Goal: Task Accomplishment & Management: Use online tool/utility

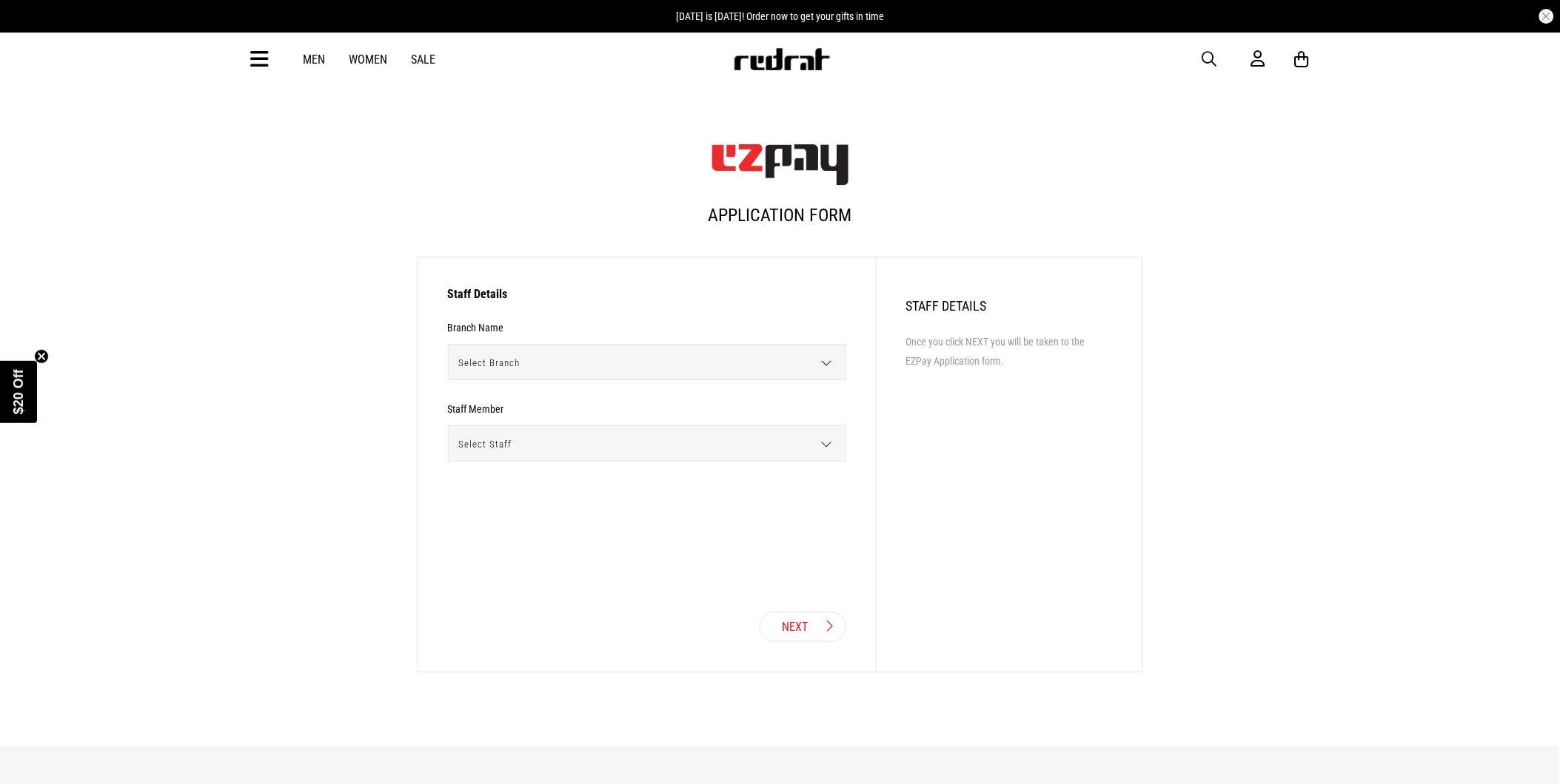
click at [743, 364] on span "Select Branch" at bounding box center [641, 363] width 386 height 36
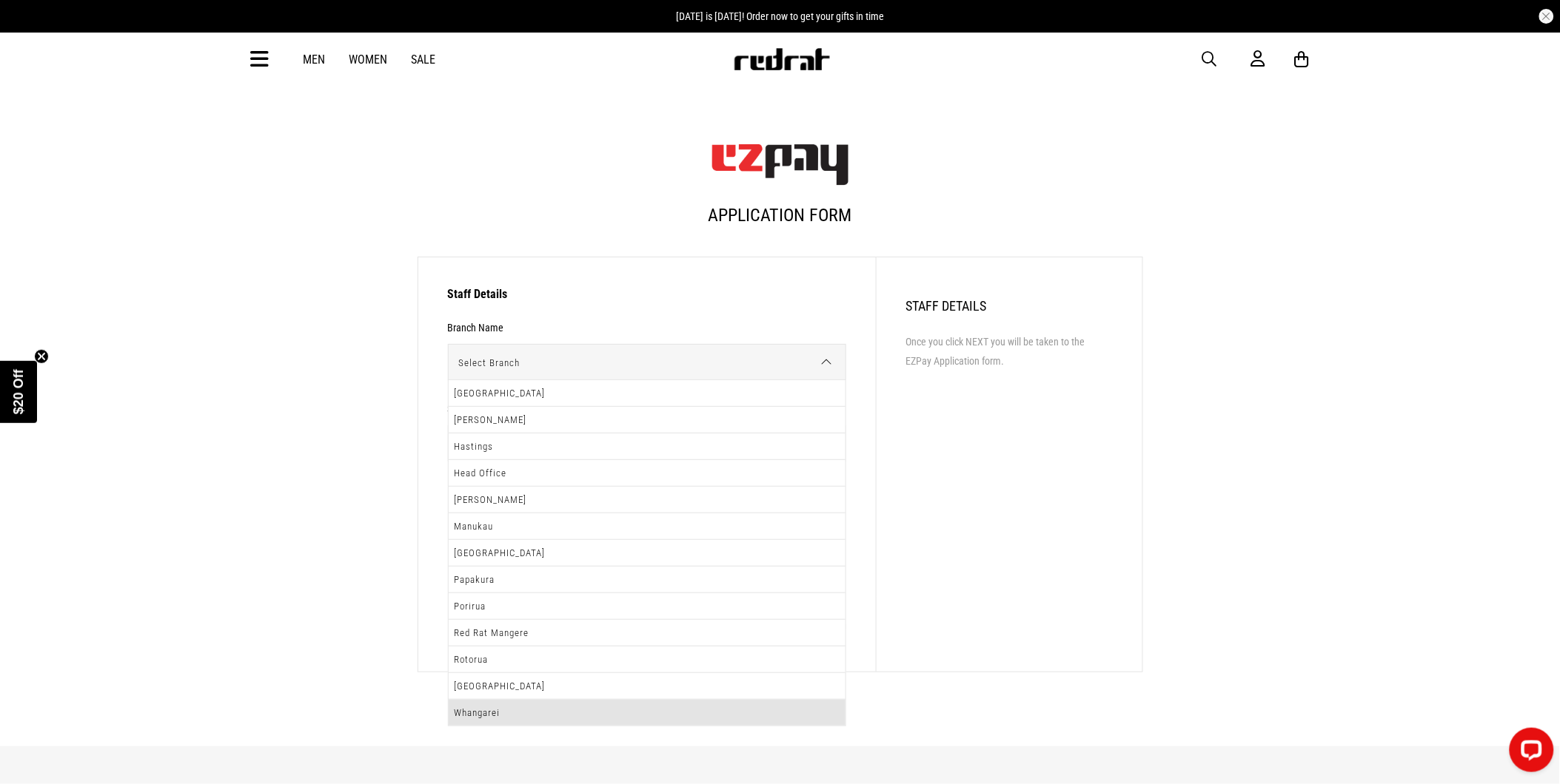
click at [595, 704] on li "Whangarei" at bounding box center [646, 712] width 397 height 26
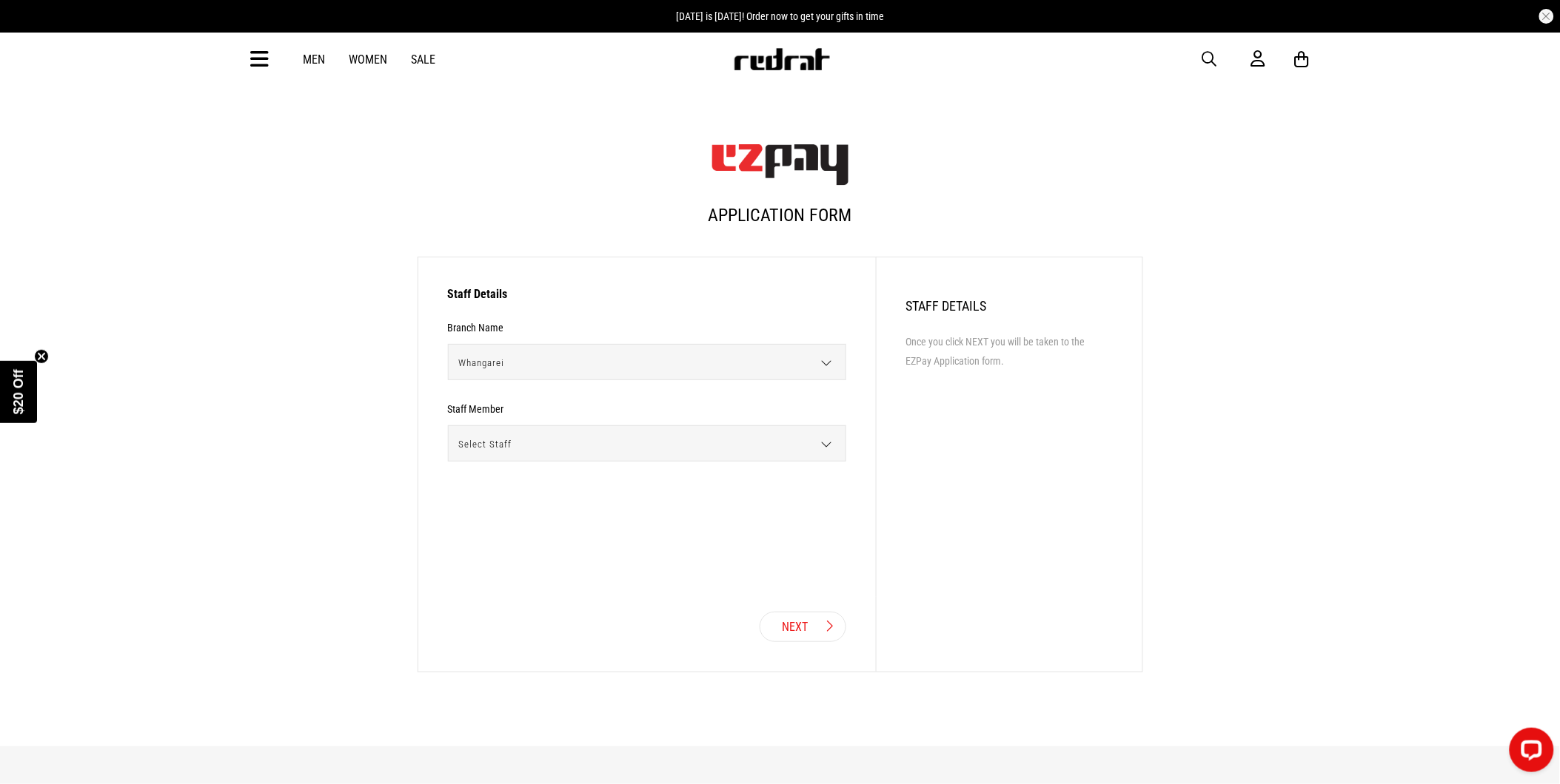
click at [577, 438] on span "Select Staff" at bounding box center [641, 444] width 386 height 36
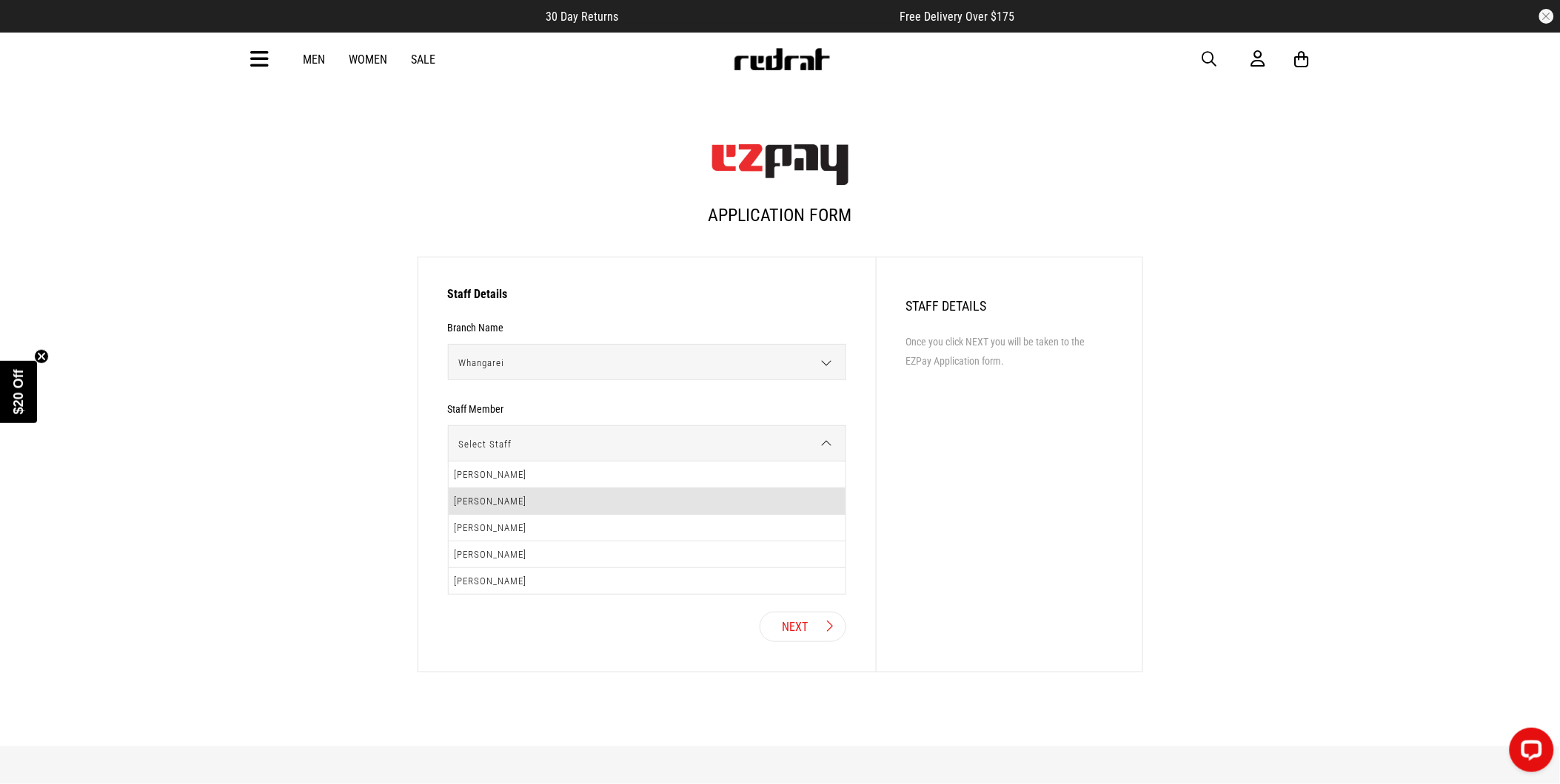
click at [579, 508] on li "[PERSON_NAME]" at bounding box center [646, 502] width 397 height 27
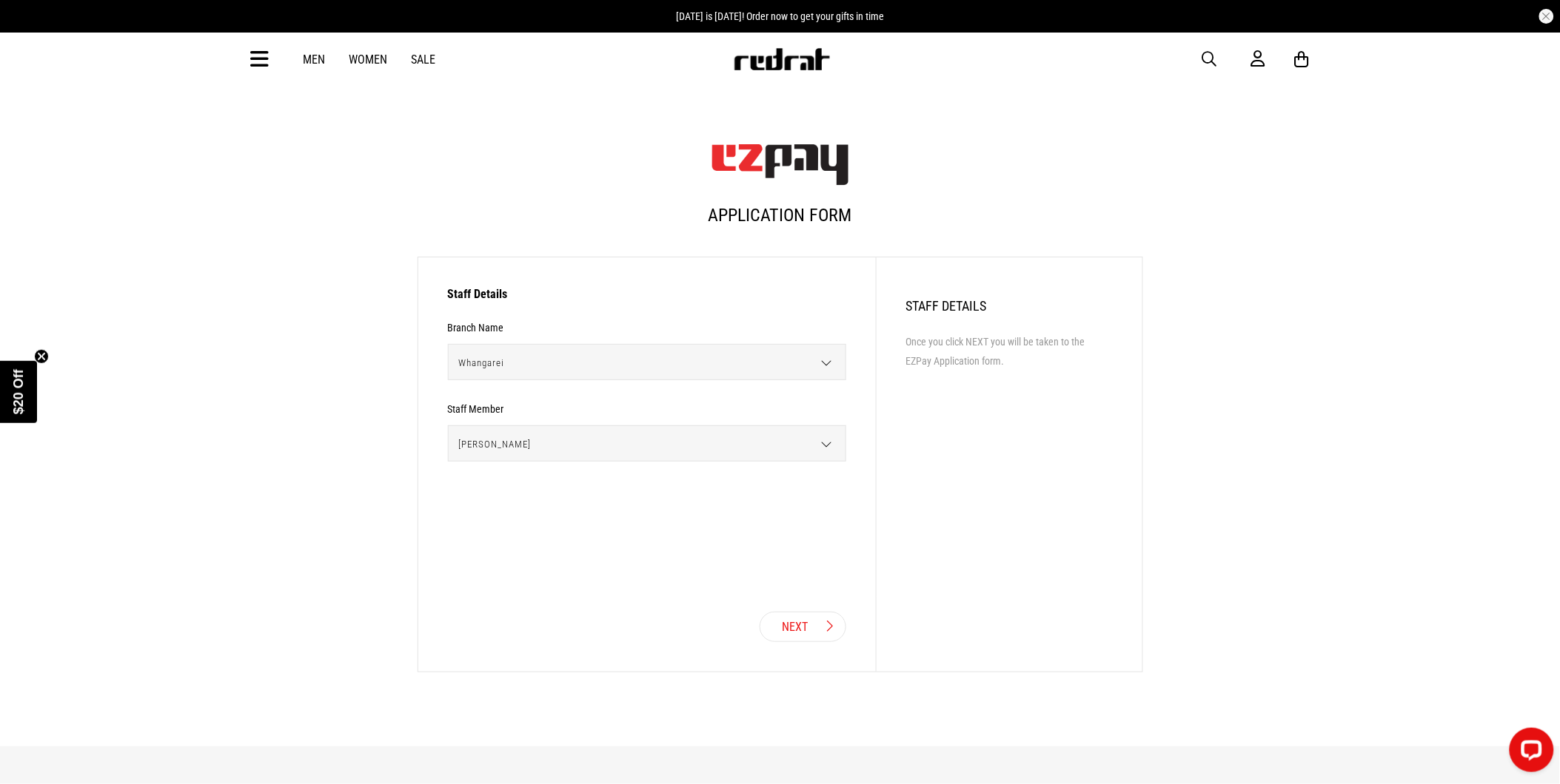
click at [712, 456] on span "[PERSON_NAME]" at bounding box center [641, 444] width 386 height 36
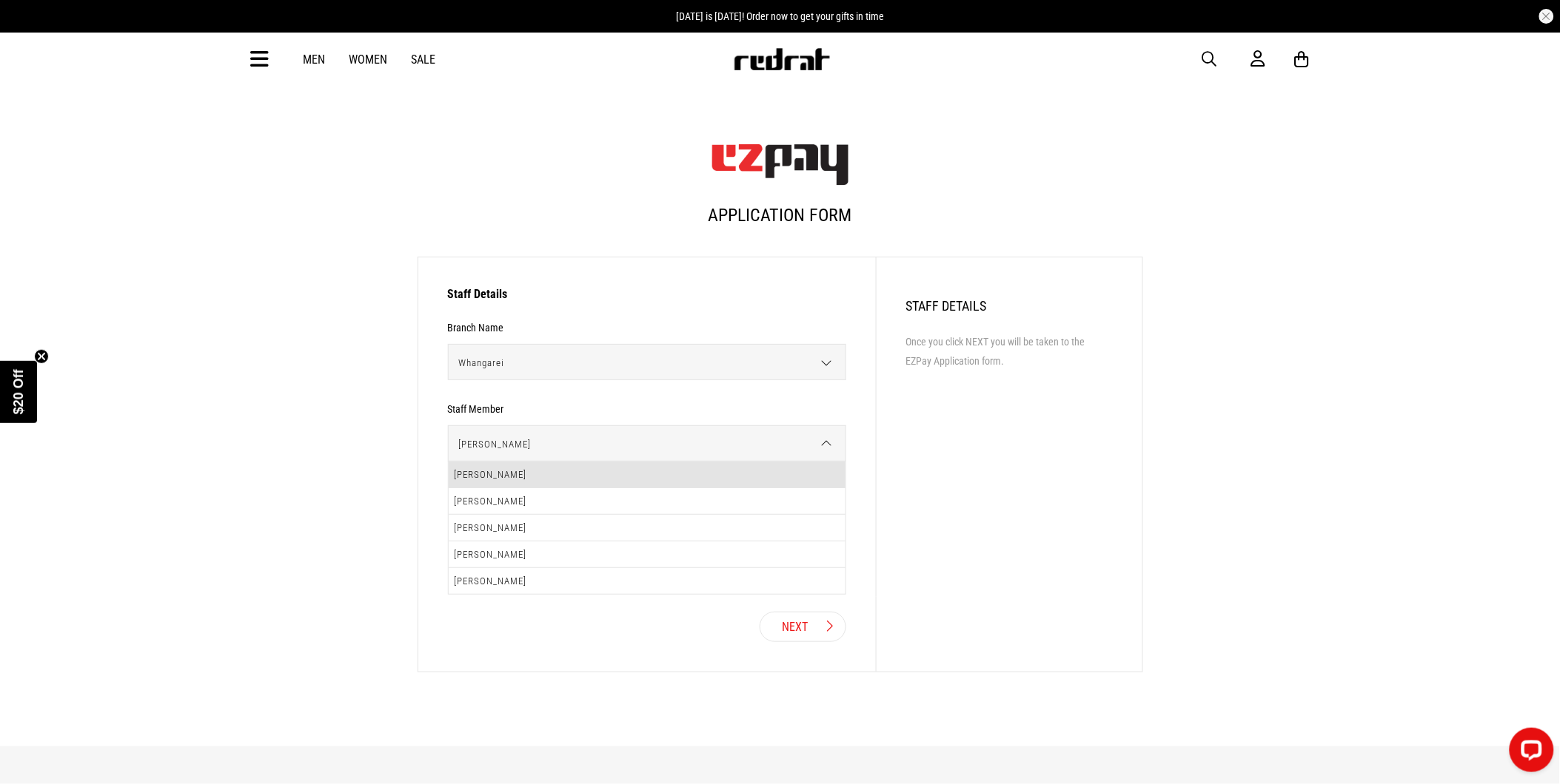
click at [579, 482] on li "[PERSON_NAME]" at bounding box center [646, 475] width 397 height 27
